Goal: Information Seeking & Learning: Learn about a topic

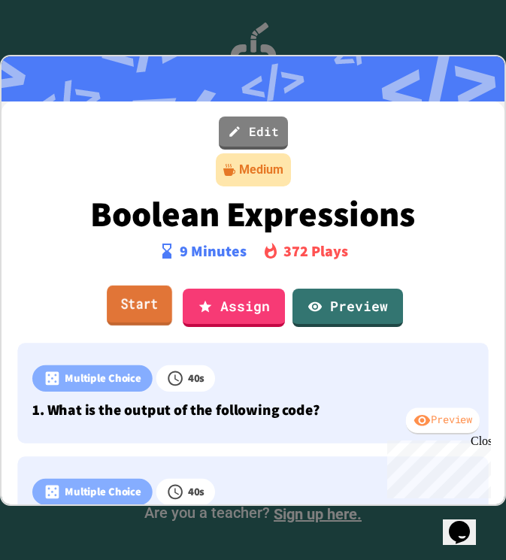
click at [138, 314] on link "Start" at bounding box center [139, 306] width 65 height 41
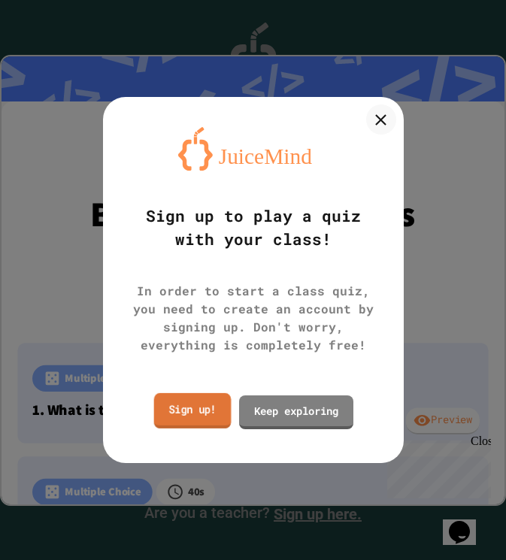
click at [205, 412] on link "Sign up!" at bounding box center [191, 410] width 77 height 35
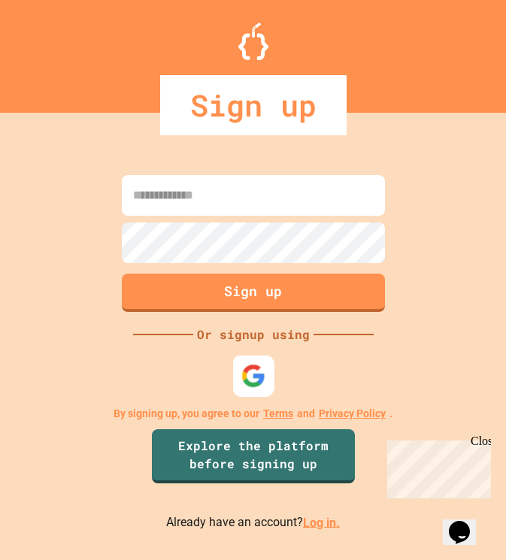
click at [254, 385] on img at bounding box center [253, 375] width 25 height 25
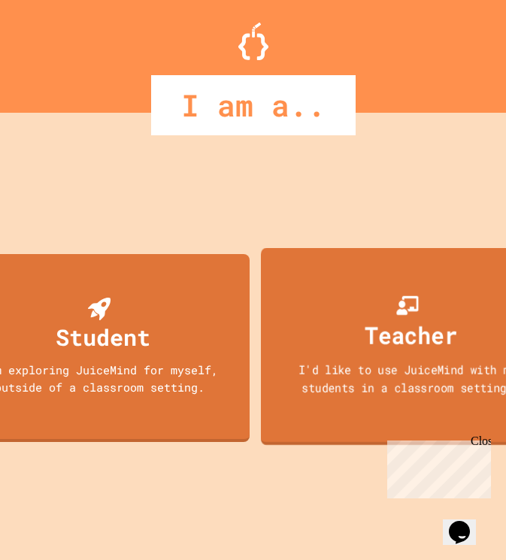
click at [366, 344] on div "Teacher" at bounding box center [411, 334] width 93 height 35
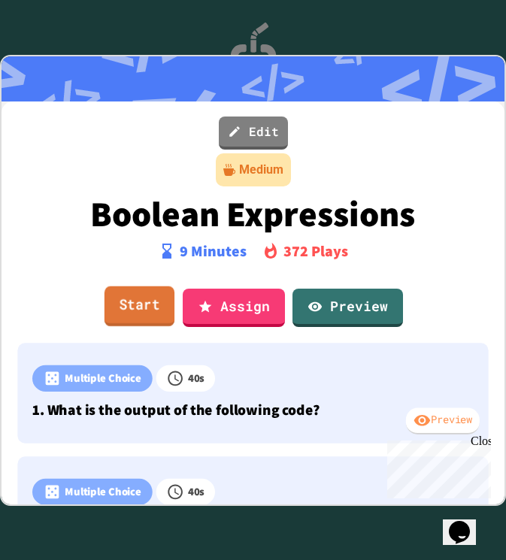
click at [140, 305] on link "Start" at bounding box center [139, 307] width 70 height 41
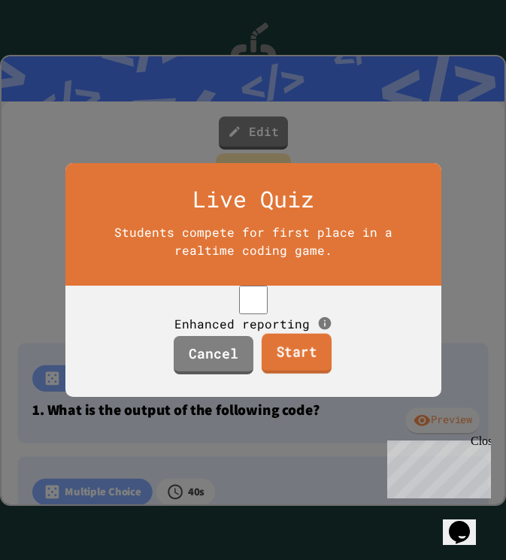
click at [293, 375] on link "Start" at bounding box center [297, 354] width 70 height 41
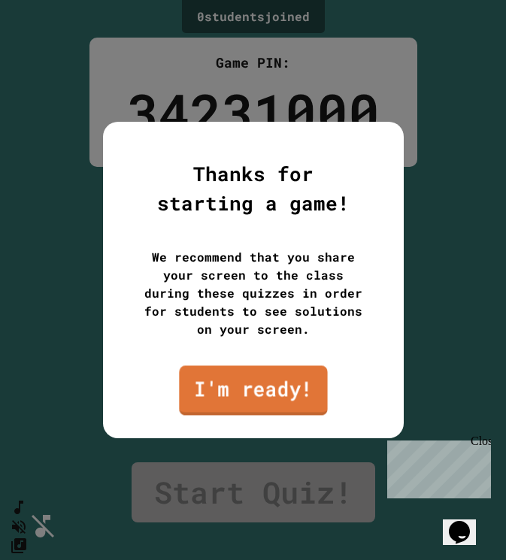
click at [293, 377] on link "I'm ready!" at bounding box center [253, 391] width 148 height 50
